Goal: Information Seeking & Learning: Learn about a topic

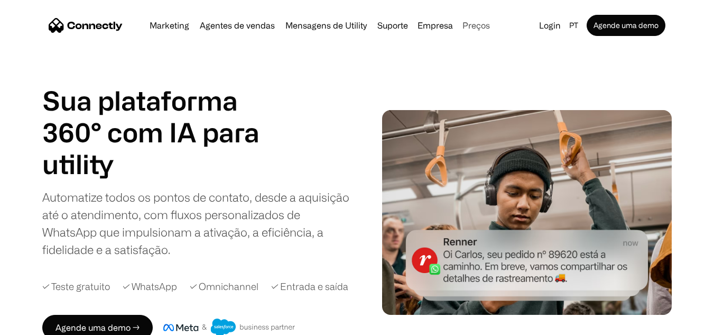
click at [474, 26] on link "Preços" at bounding box center [476, 25] width 36 height 8
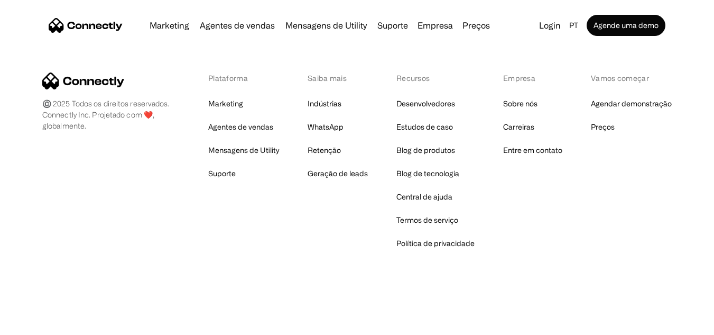
scroll to position [675, 0]
click at [443, 126] on link "Estudos de caso" at bounding box center [425, 126] width 57 height 15
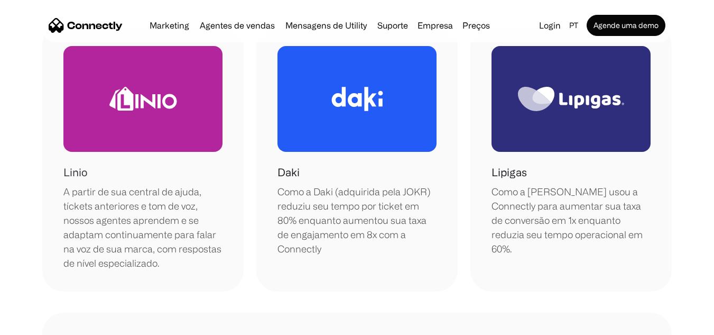
scroll to position [211, 0]
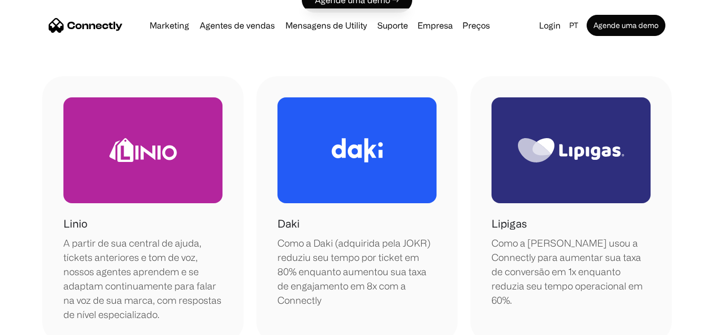
click at [105, 26] on img "home" at bounding box center [86, 25] width 74 height 15
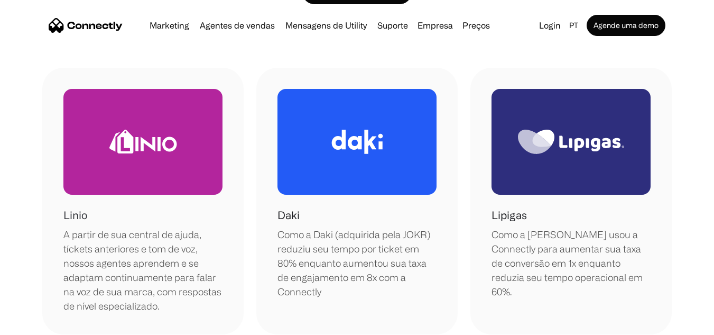
scroll to position [317, 0]
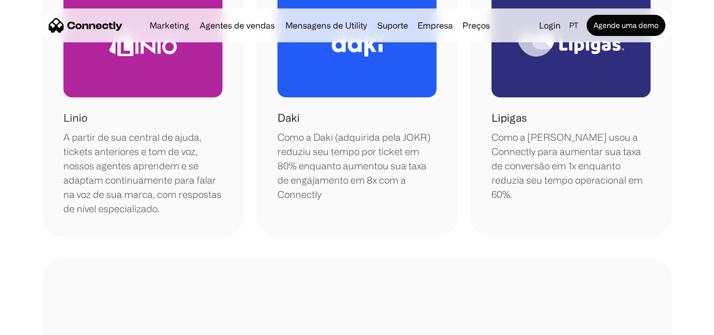
click at [132, 184] on div "A partir de sua central de ajuda, tíckets anteriores e tom de voz, nossos agent…" at bounding box center [142, 173] width 159 height 86
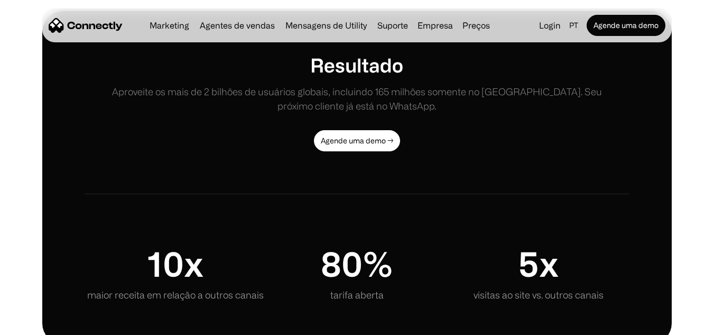
scroll to position [1269, 0]
